Goal: Navigation & Orientation: Find specific page/section

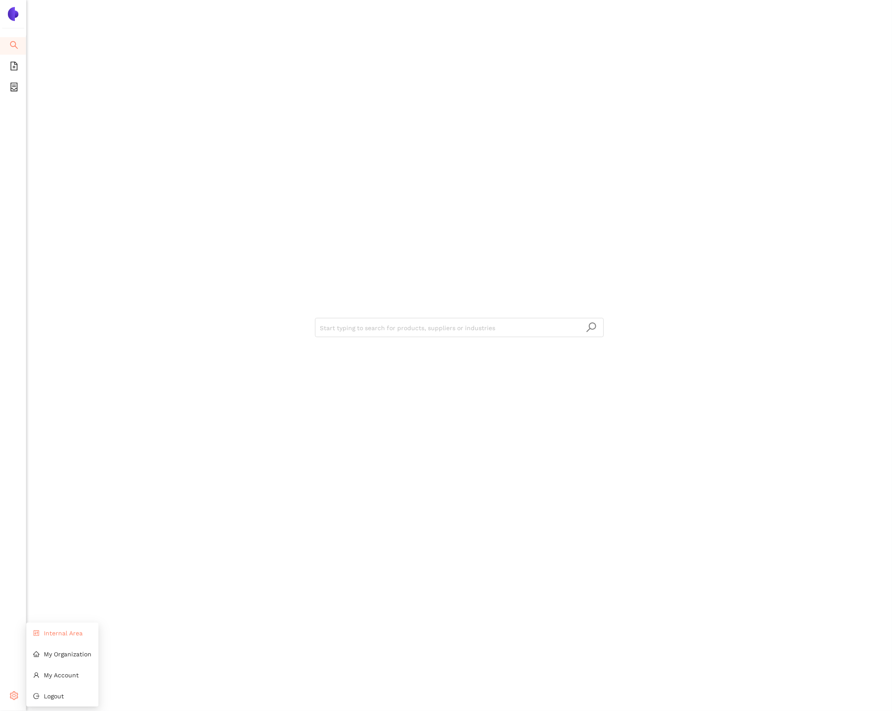
click at [44, 633] on span "Internal Area" at bounding box center [63, 633] width 39 height 7
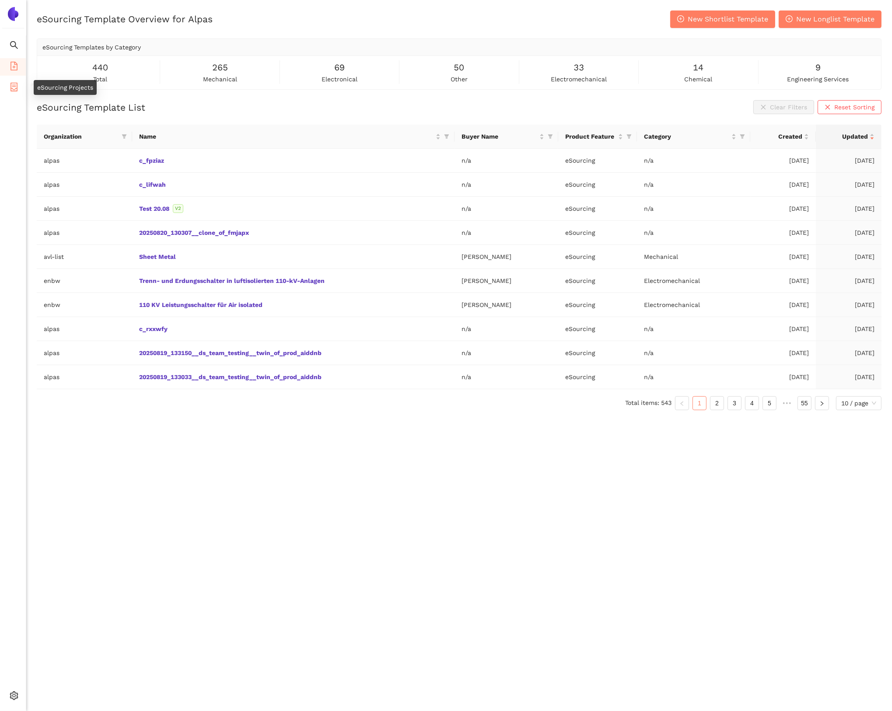
click at [15, 91] on span "container" at bounding box center [14, 88] width 9 height 17
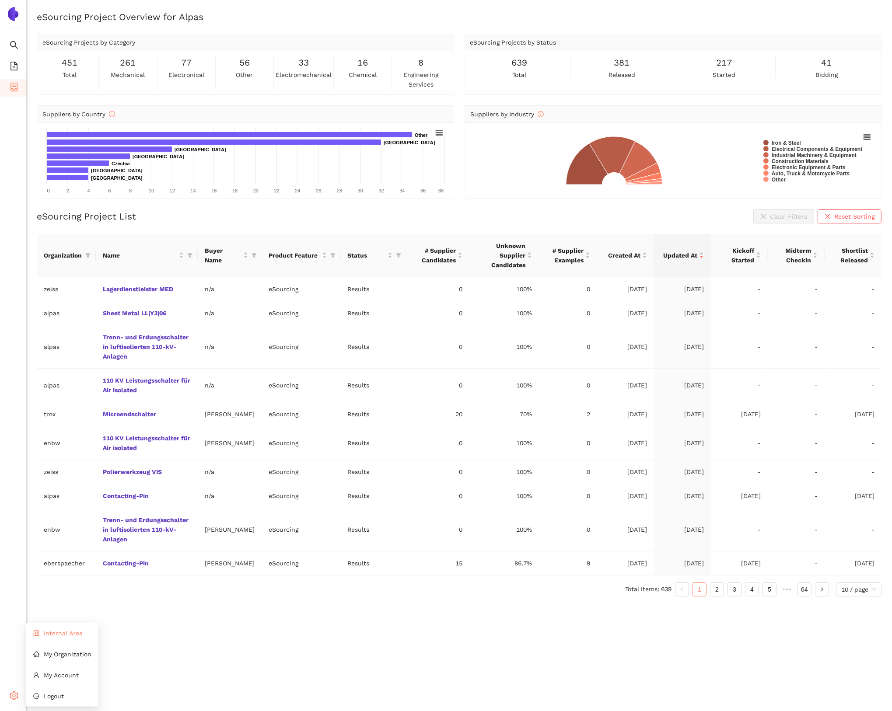
click at [56, 636] on span "Internal Area" at bounding box center [63, 633] width 39 height 7
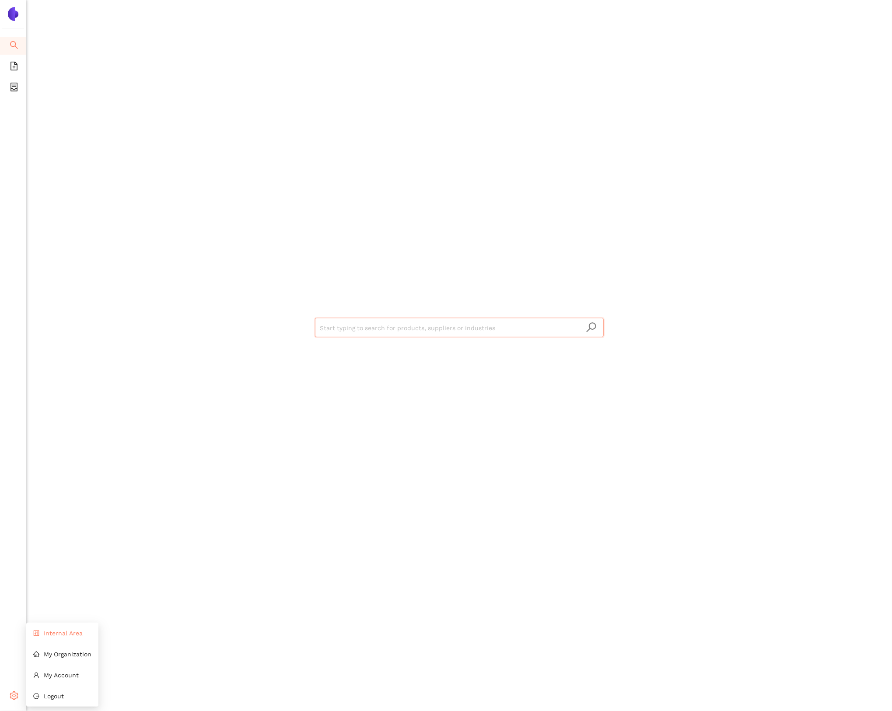
click at [47, 638] on li "Internal Area" at bounding box center [62, 632] width 72 height 17
